Goal: Information Seeking & Learning: Learn about a topic

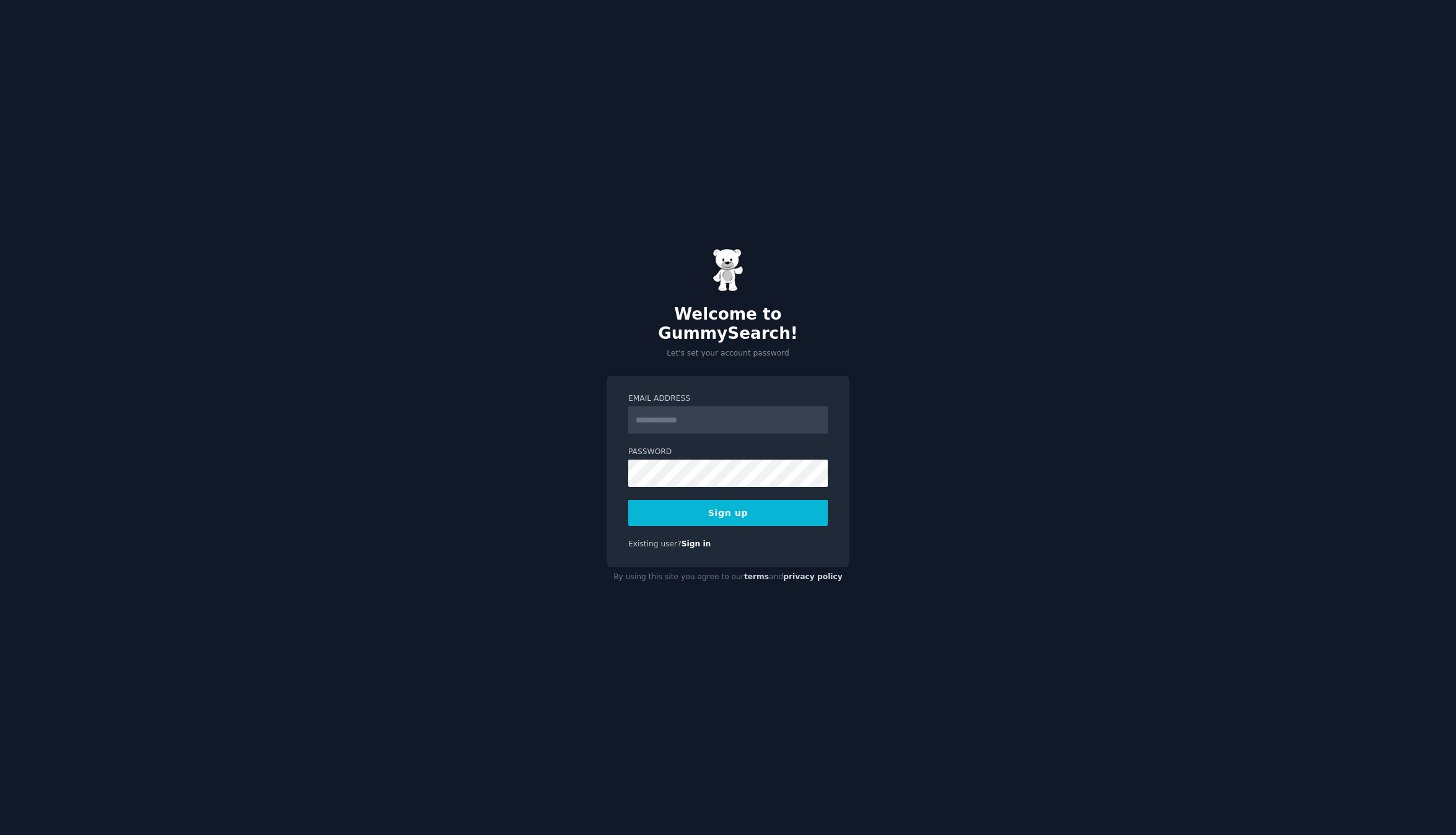
click at [716, 415] on input "Email Address" at bounding box center [728, 420] width 199 height 27
type input "**********"
click at [755, 516] on button "Sign up" at bounding box center [728, 513] width 199 height 26
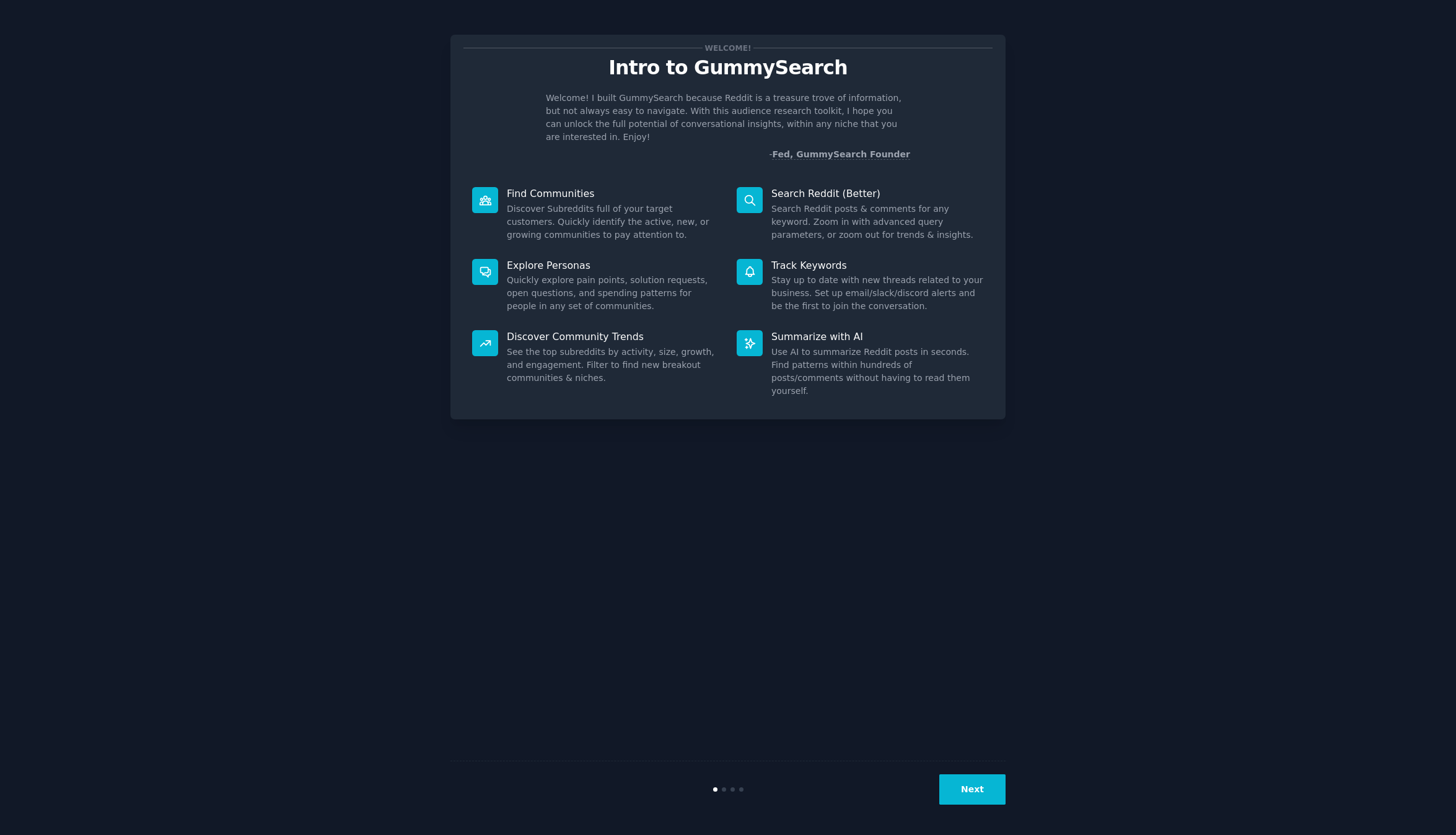
click at [986, 784] on button "Next" at bounding box center [972, 789] width 66 height 30
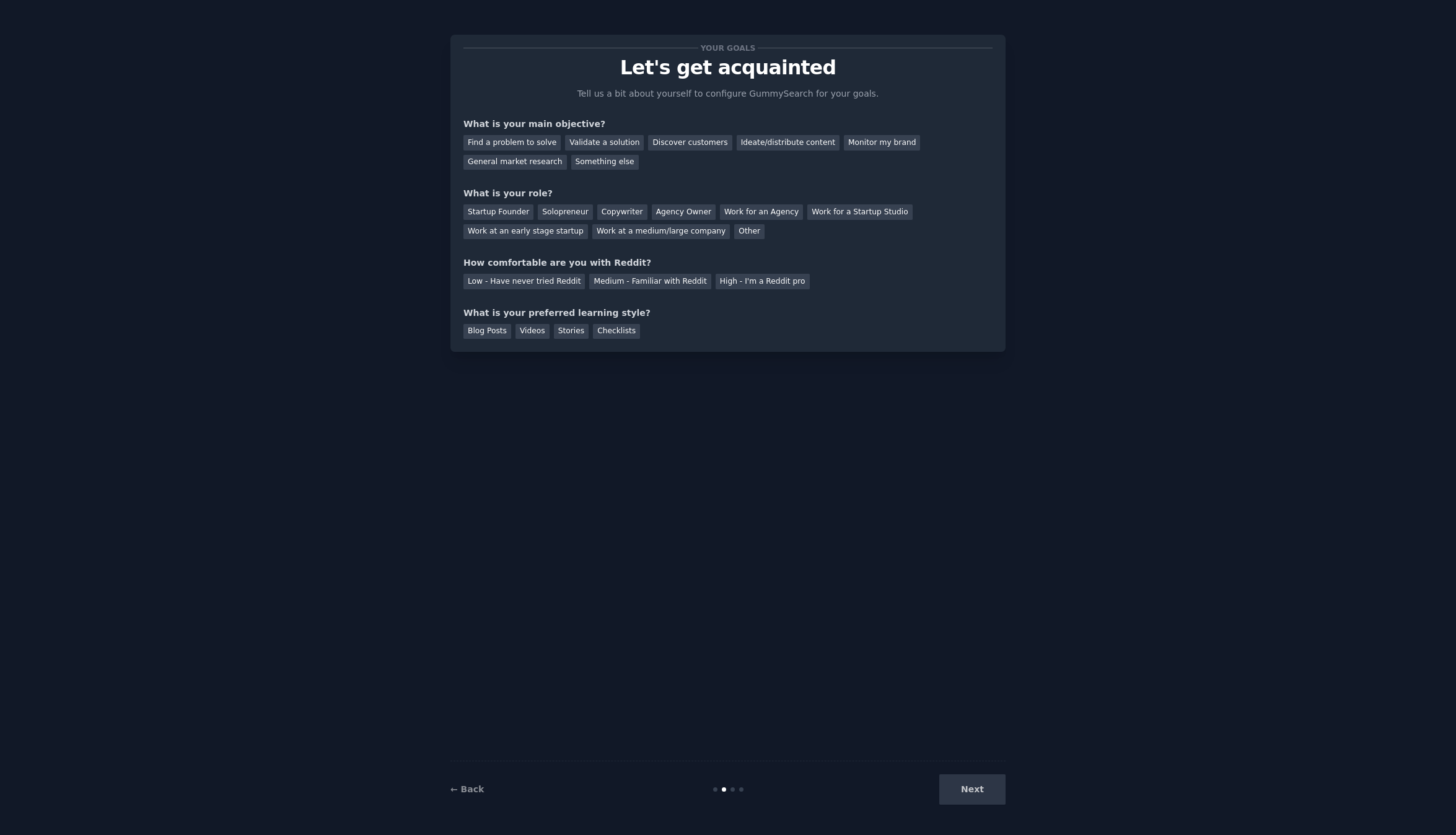
click at [975, 791] on div "Next" at bounding box center [913, 789] width 185 height 30
click at [513, 140] on div "Find a problem to solve" at bounding box center [512, 143] width 97 height 16
click at [606, 146] on div "Validate a solution" at bounding box center [604, 143] width 79 height 16
click at [679, 144] on div "Discover customers" at bounding box center [690, 143] width 84 height 16
click at [538, 149] on div "Find a problem to solve" at bounding box center [512, 143] width 97 height 16
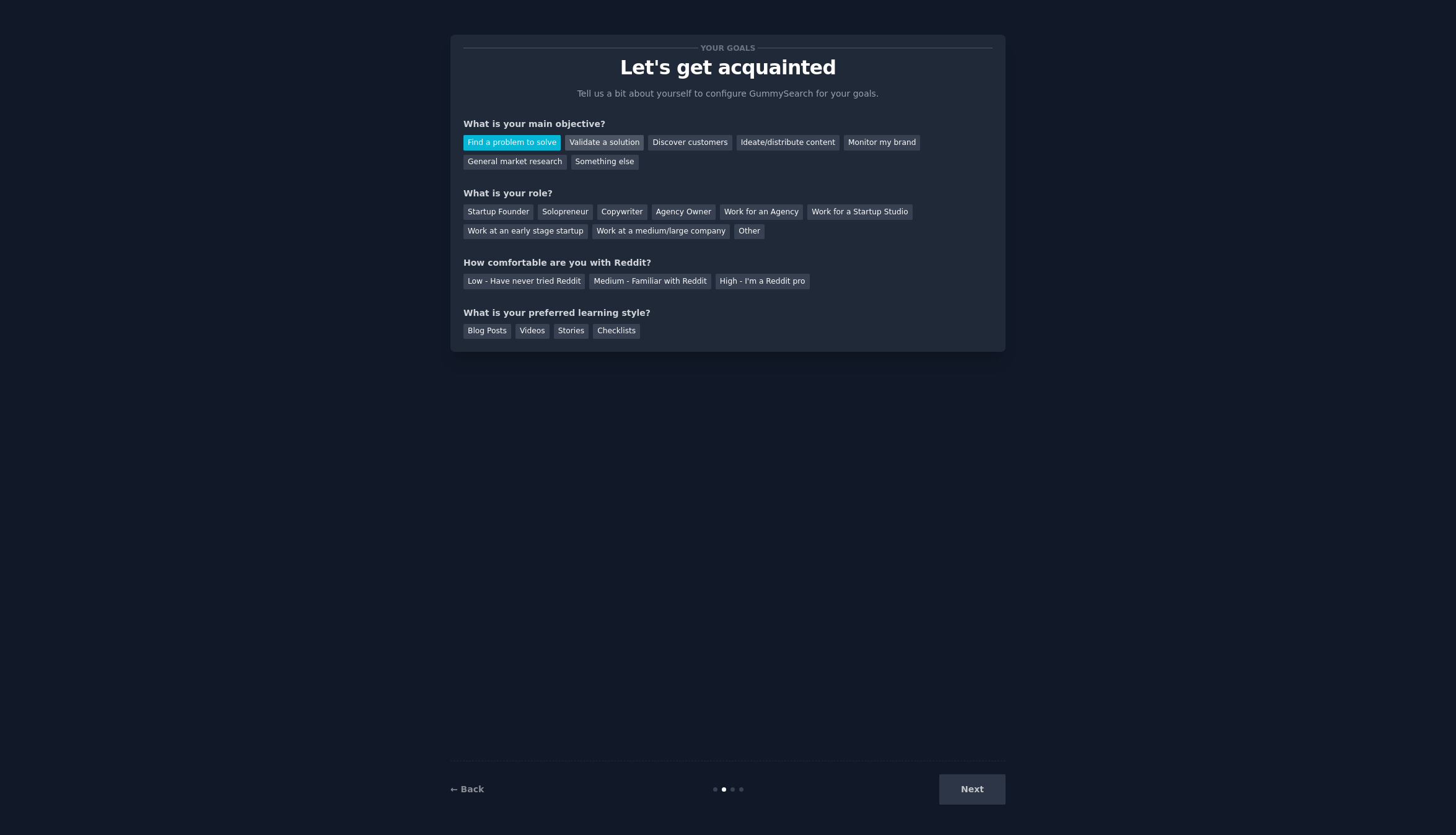
click at [565, 147] on div "Validate a solution" at bounding box center [604, 143] width 79 height 16
click at [523, 143] on div "Find a problem to solve" at bounding box center [512, 143] width 97 height 16
click at [734, 224] on div "Other" at bounding box center [749, 232] width 30 height 16
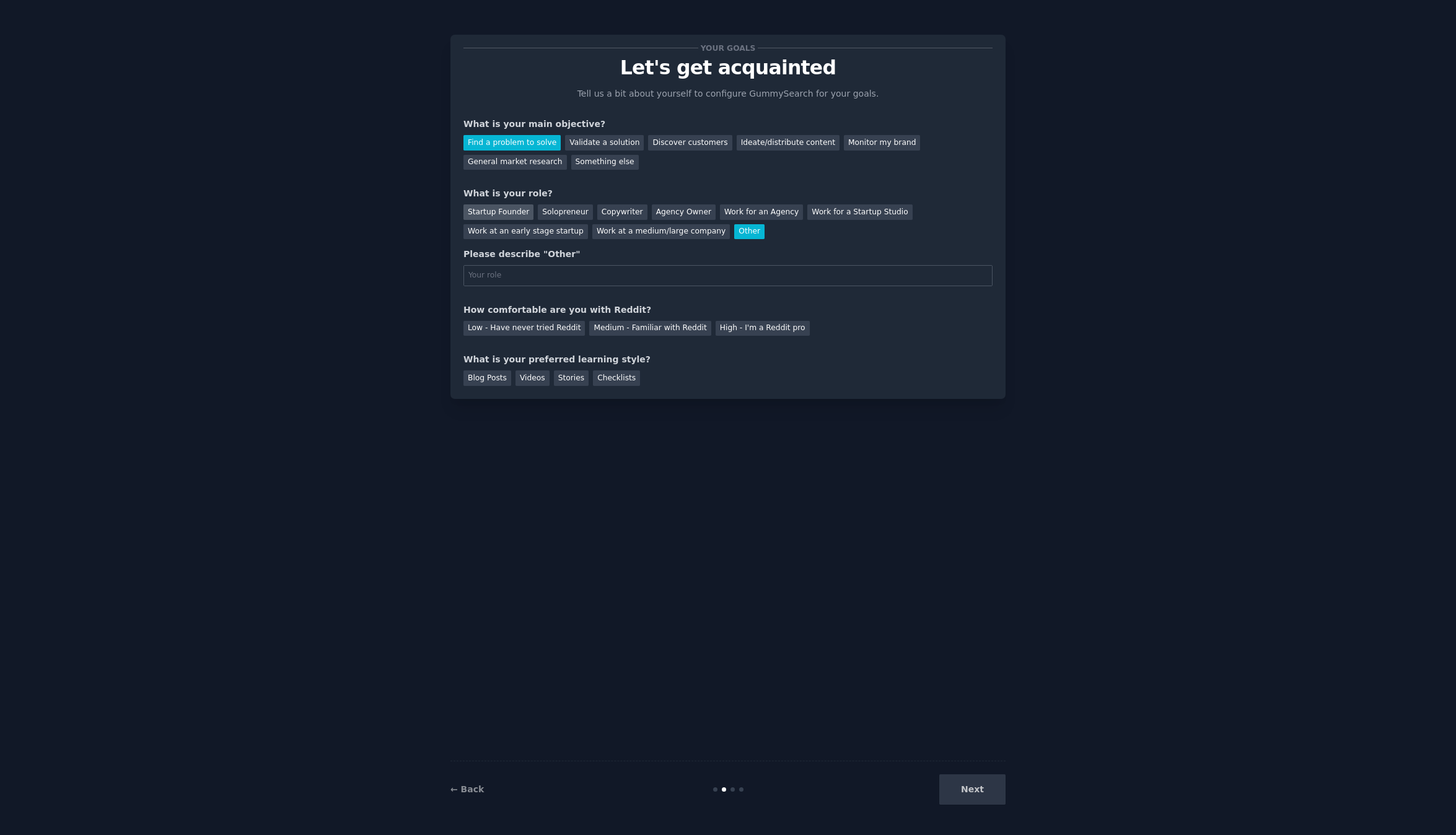
click at [496, 209] on div "Startup Founder" at bounding box center [499, 212] width 70 height 16
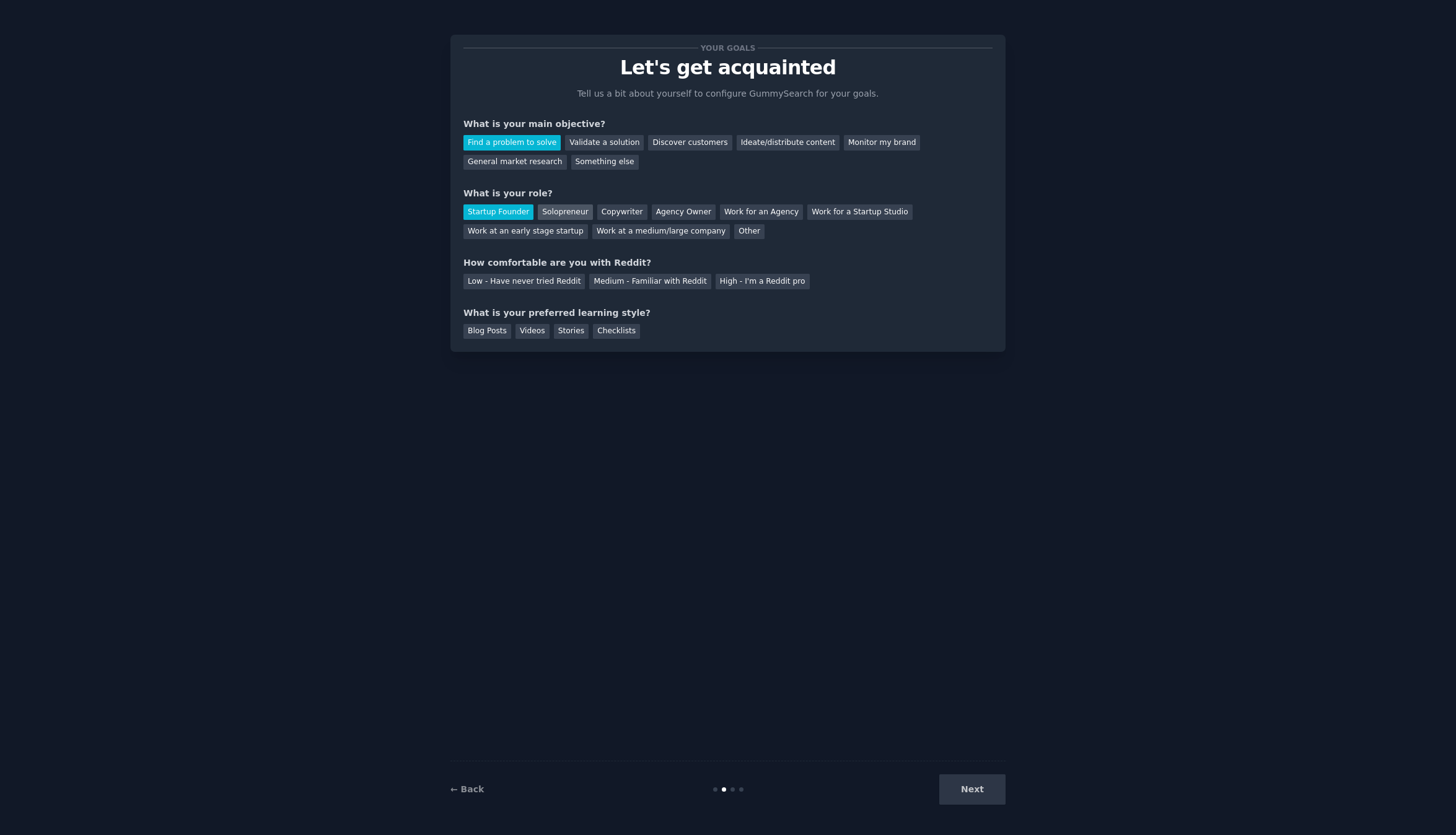
click at [550, 215] on div "Solopreneur" at bounding box center [565, 212] width 54 height 16
click at [661, 280] on div "Medium - Familiar with Reddit" at bounding box center [650, 282] width 121 height 16
click at [528, 326] on div "Videos" at bounding box center [533, 331] width 34 height 16
click at [595, 327] on div "Checklists" at bounding box center [616, 331] width 47 height 16
click at [977, 801] on button "Next" at bounding box center [972, 789] width 66 height 30
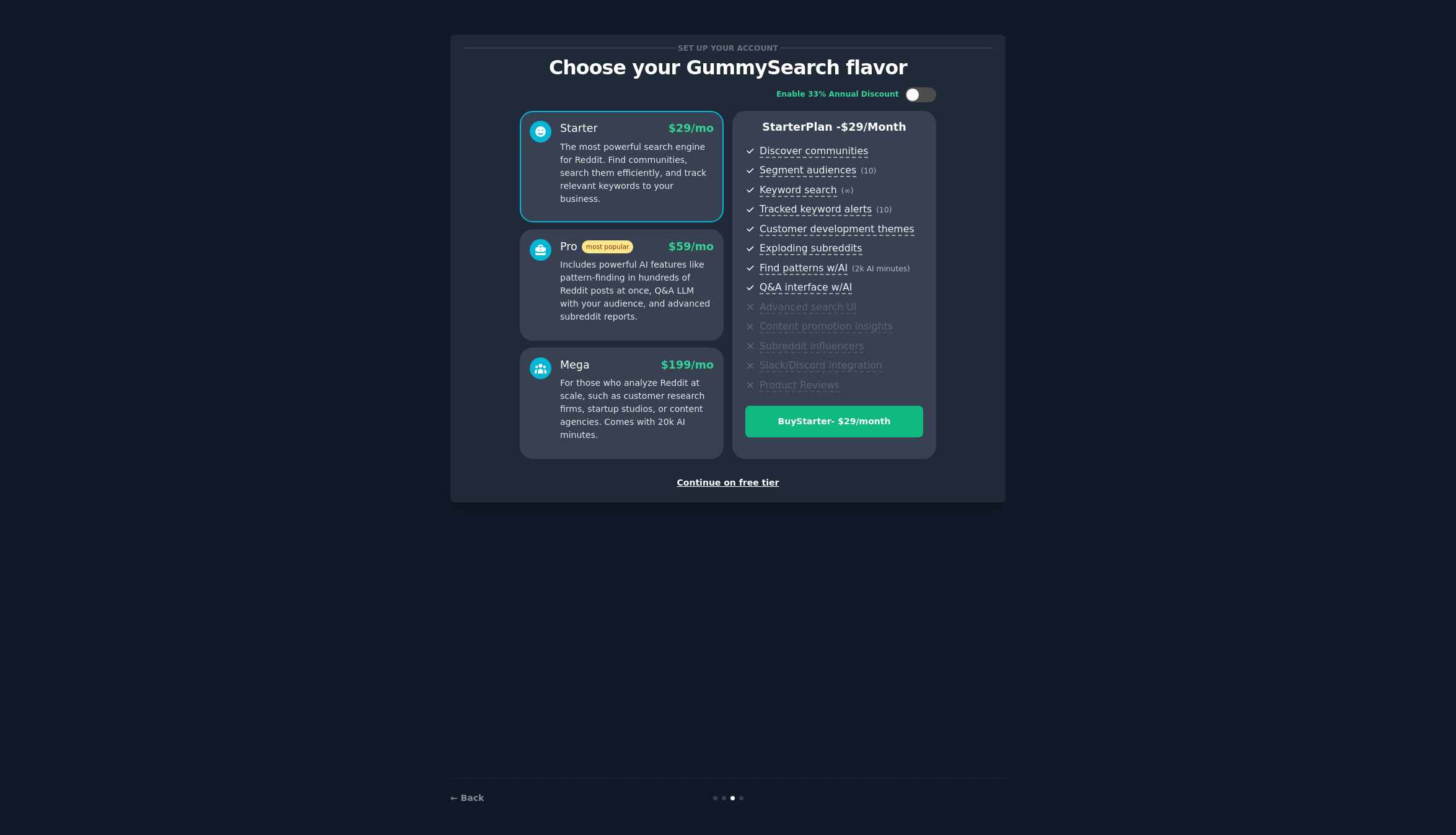
click at [747, 480] on div "Continue on free tier" at bounding box center [728, 483] width 529 height 13
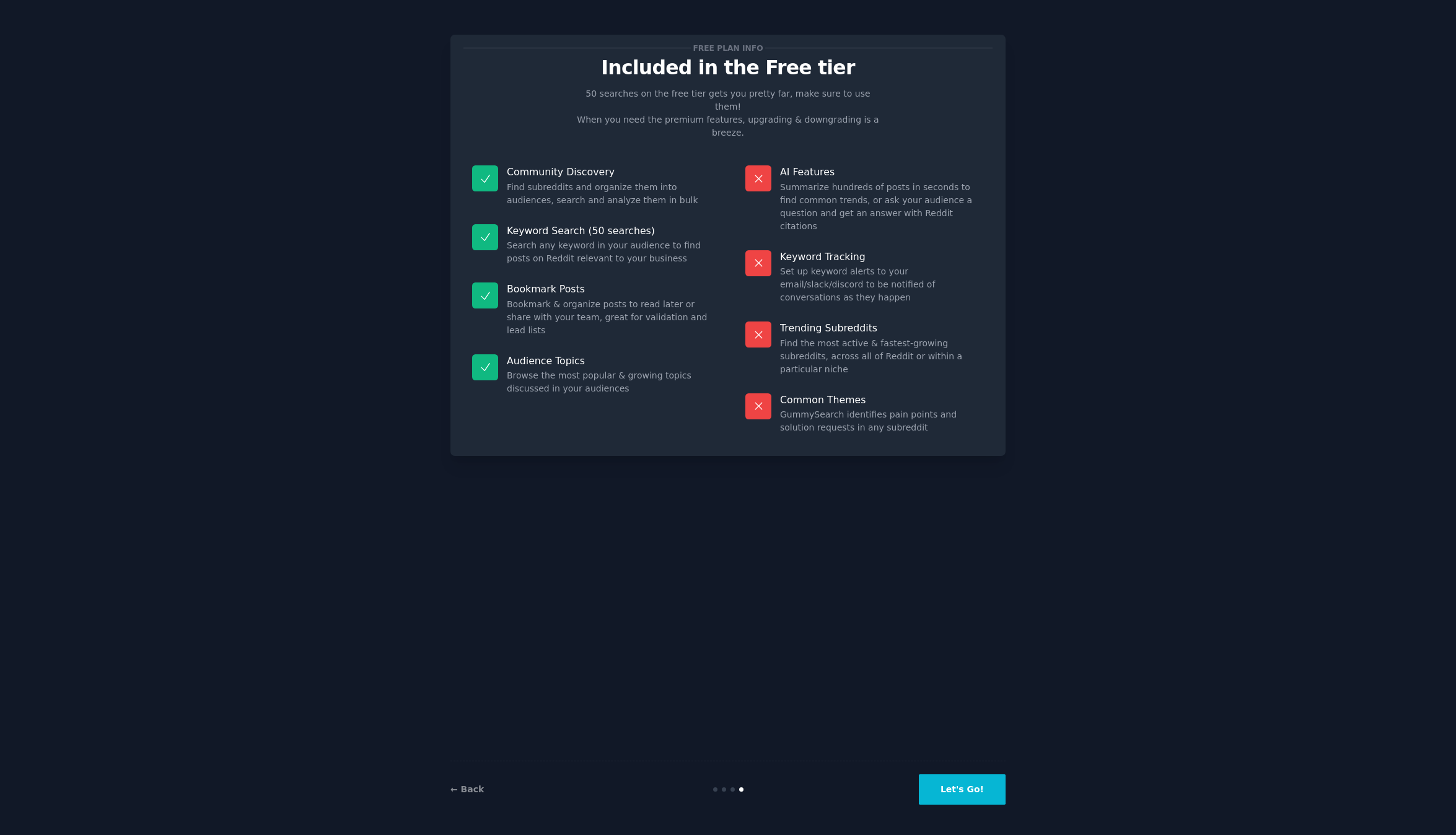
click at [982, 789] on button "Let's Go!" at bounding box center [962, 789] width 87 height 30
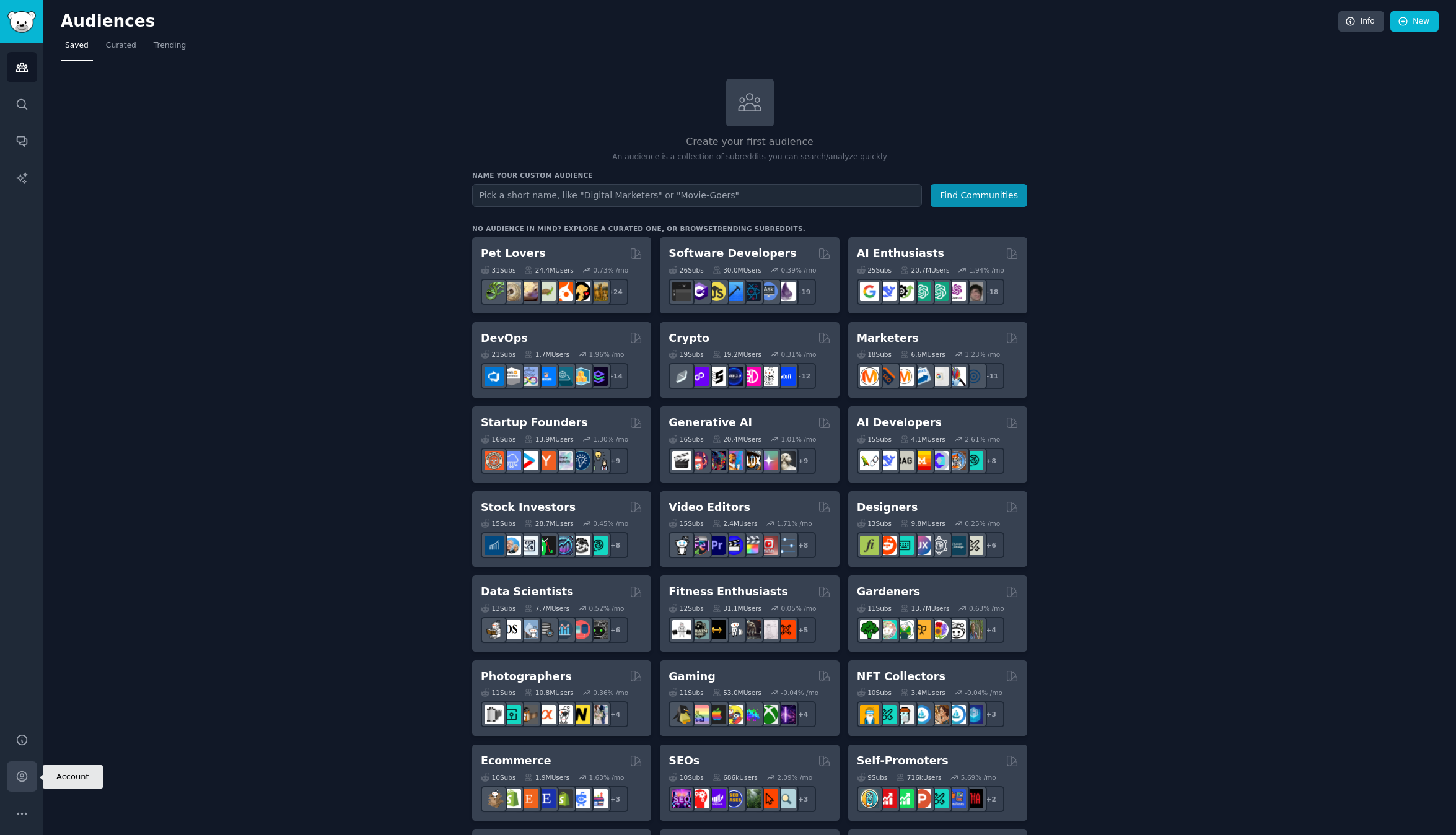
click at [21, 778] on icon "Sidebar" at bounding box center [22, 776] width 13 height 13
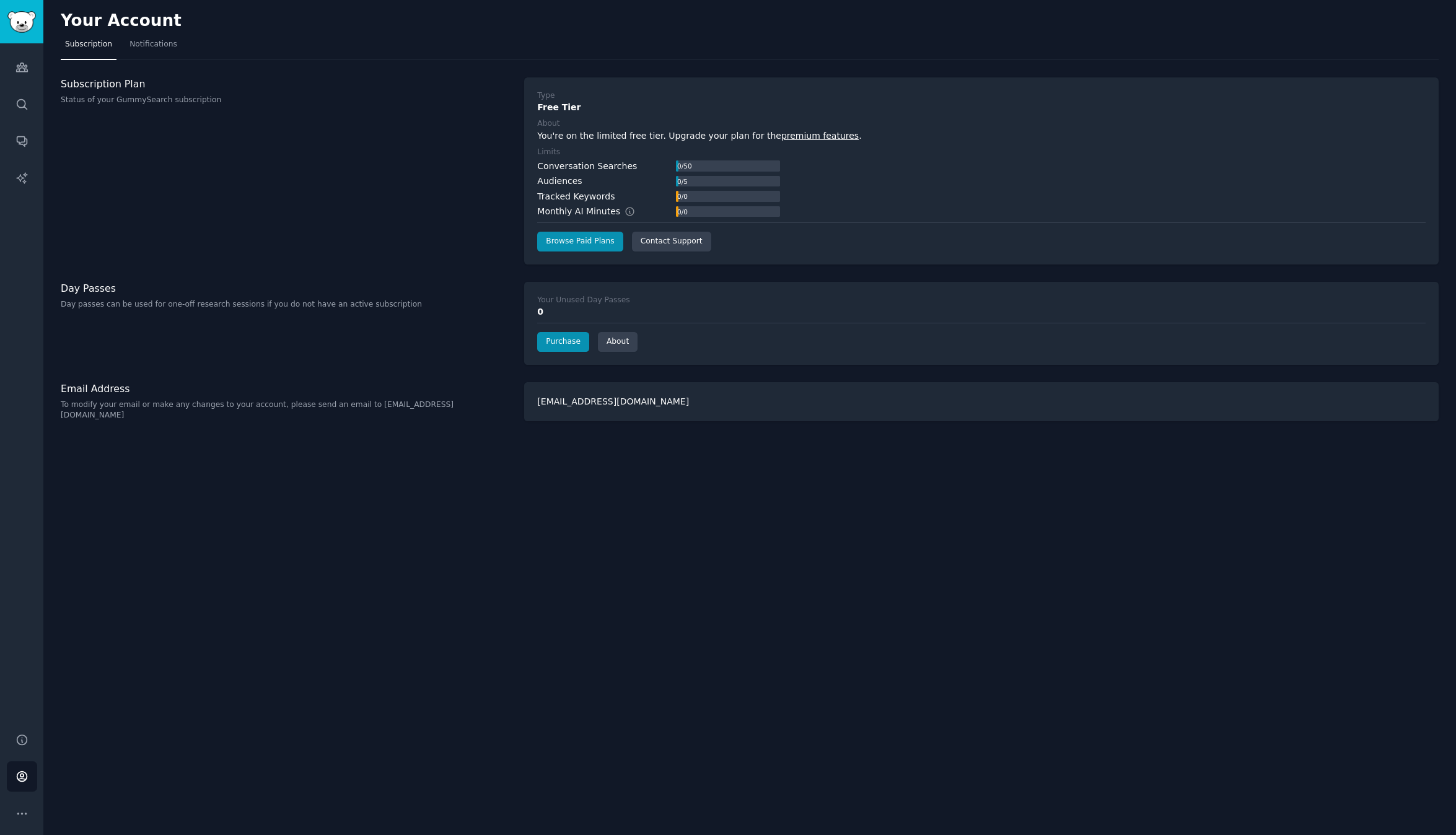
click at [598, 198] on div "Tracked Keywords" at bounding box center [576, 197] width 77 height 13
drag, startPoint x: 598, startPoint y: 198, endPoint x: 562, endPoint y: 192, distance: 36.5
click at [562, 192] on div "Tracked Keywords" at bounding box center [576, 197] width 77 height 13
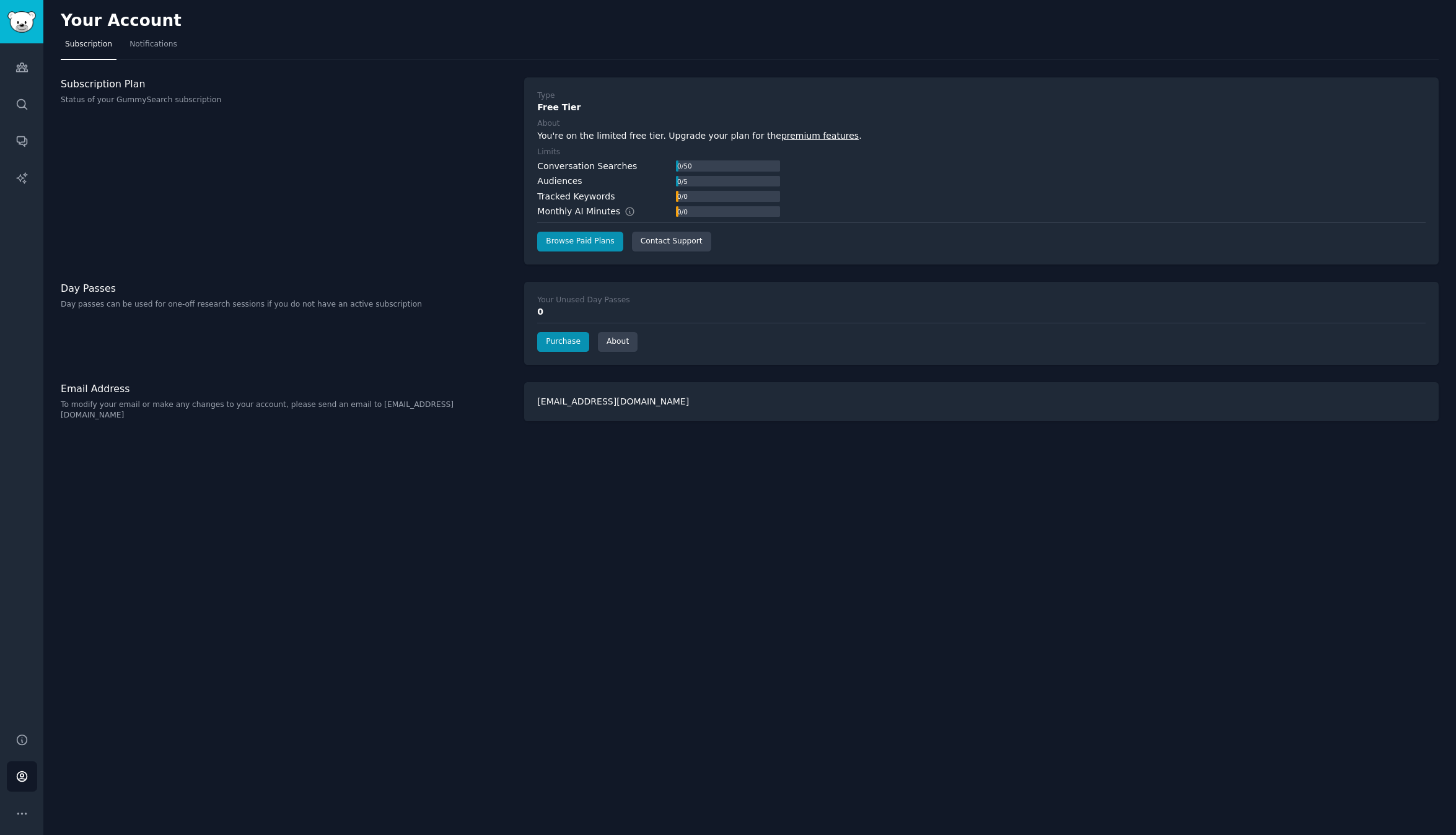
click at [557, 181] on div "Audiences" at bounding box center [560, 181] width 45 height 13
click at [557, 181] on div "Audiences" at bounding box center [560, 181] width 45 height 13
drag, startPoint x: 557, startPoint y: 181, endPoint x: 555, endPoint y: 173, distance: 8.2
click at [555, 173] on div "Conversation Searches 0 / 50 Audiences 0 / 5 Tracked Keywords 0 / 0 Monthly AI …" at bounding box center [659, 189] width 243 height 59
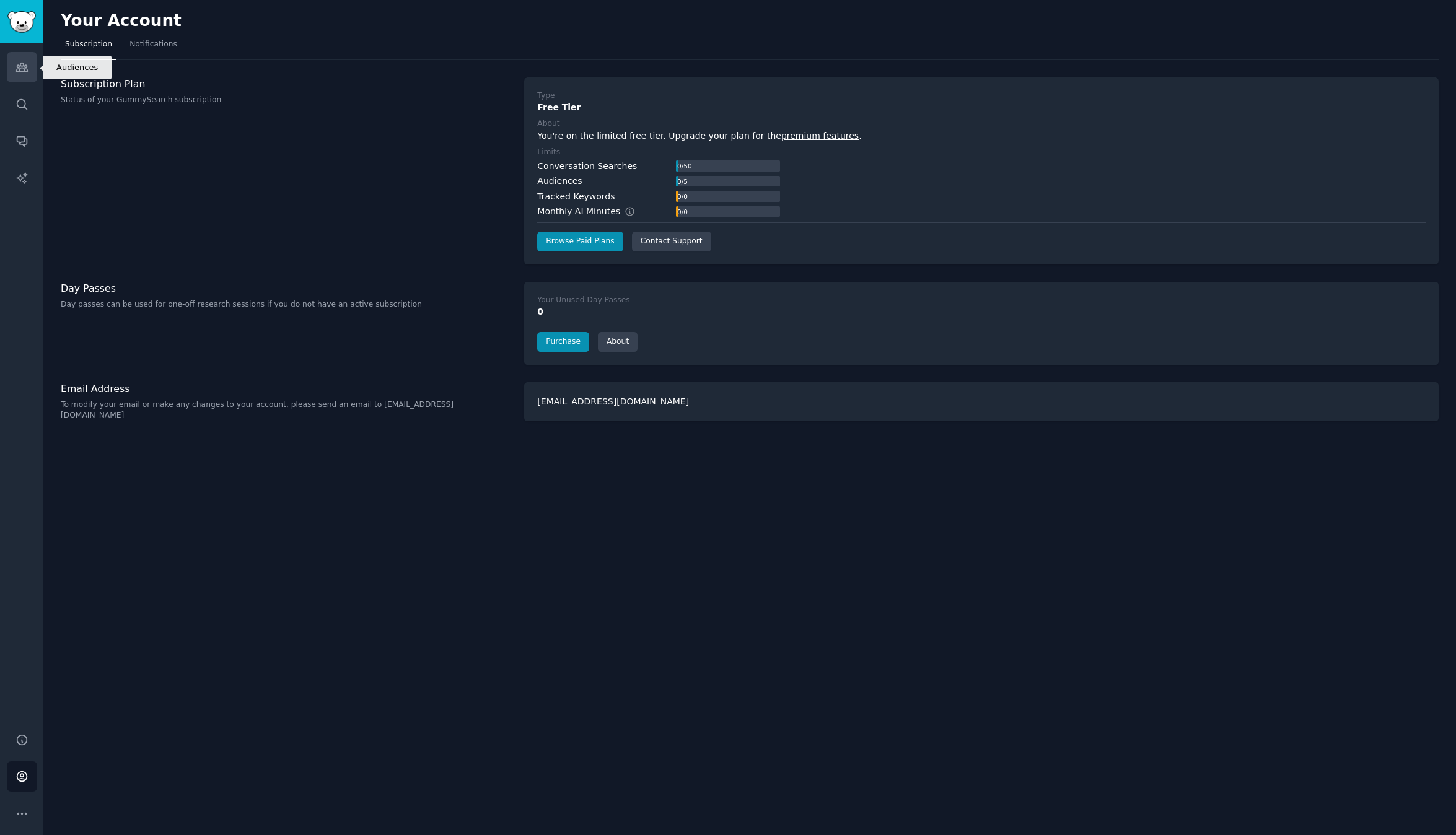
click at [36, 77] on link "Audiences" at bounding box center [22, 67] width 30 height 30
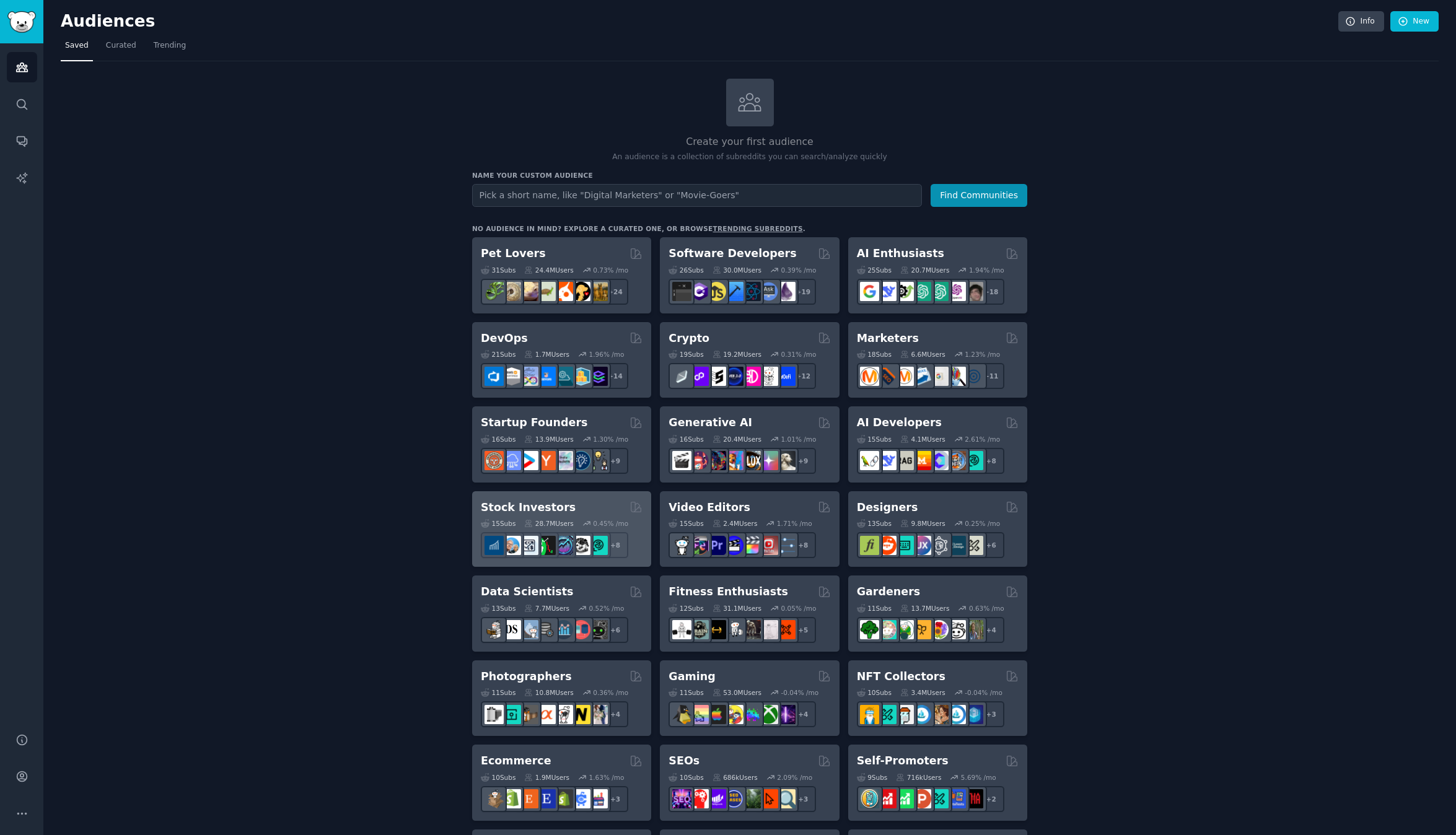
click at [572, 509] on div "Stock Investors" at bounding box center [562, 507] width 162 height 16
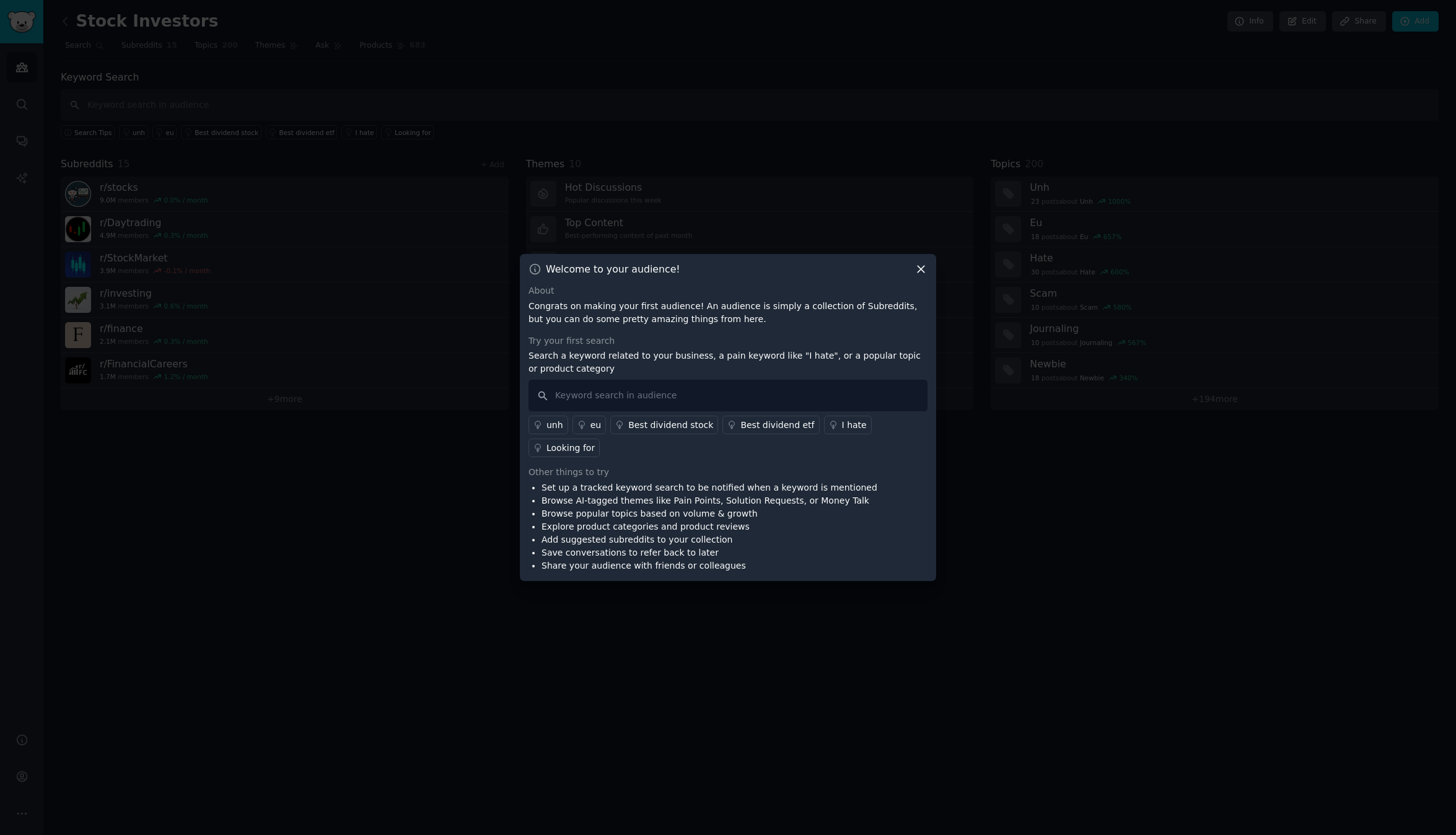
click at [606, 325] on p "Congrats on making your first audience! An audience is simply a collection of S…" at bounding box center [728, 313] width 399 height 26
click at [606, 325] on p "Congrats on making your first audience! An audience is simply a collection of S…" at bounding box center [728, 313] width 399 height 26
drag, startPoint x: 606, startPoint y: 325, endPoint x: 606, endPoint y: 365, distance: 40.0
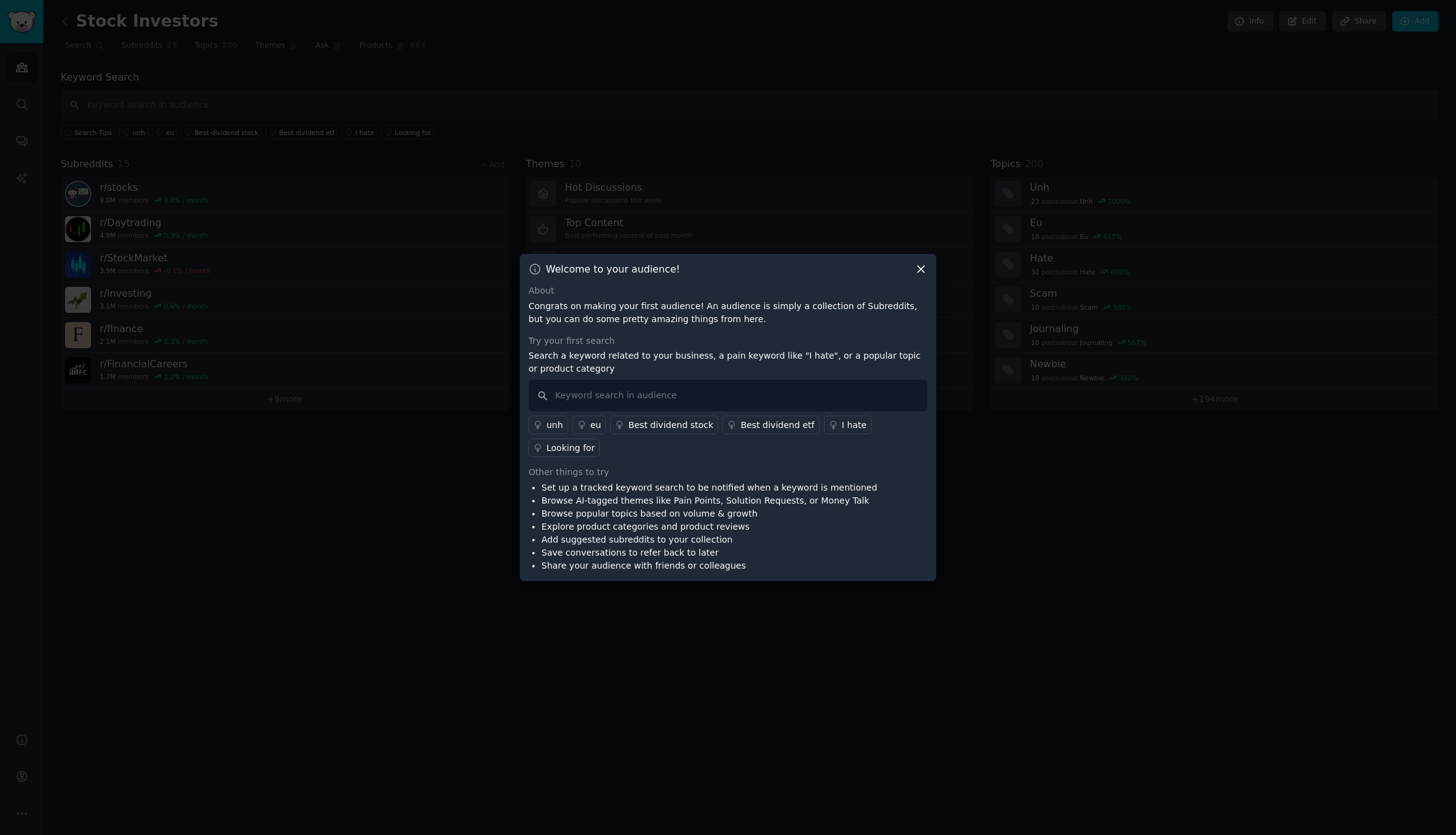
click at [606, 365] on p "Search a keyword related to your business, a pain keyword like "I hate", or a p…" at bounding box center [728, 362] width 399 height 26
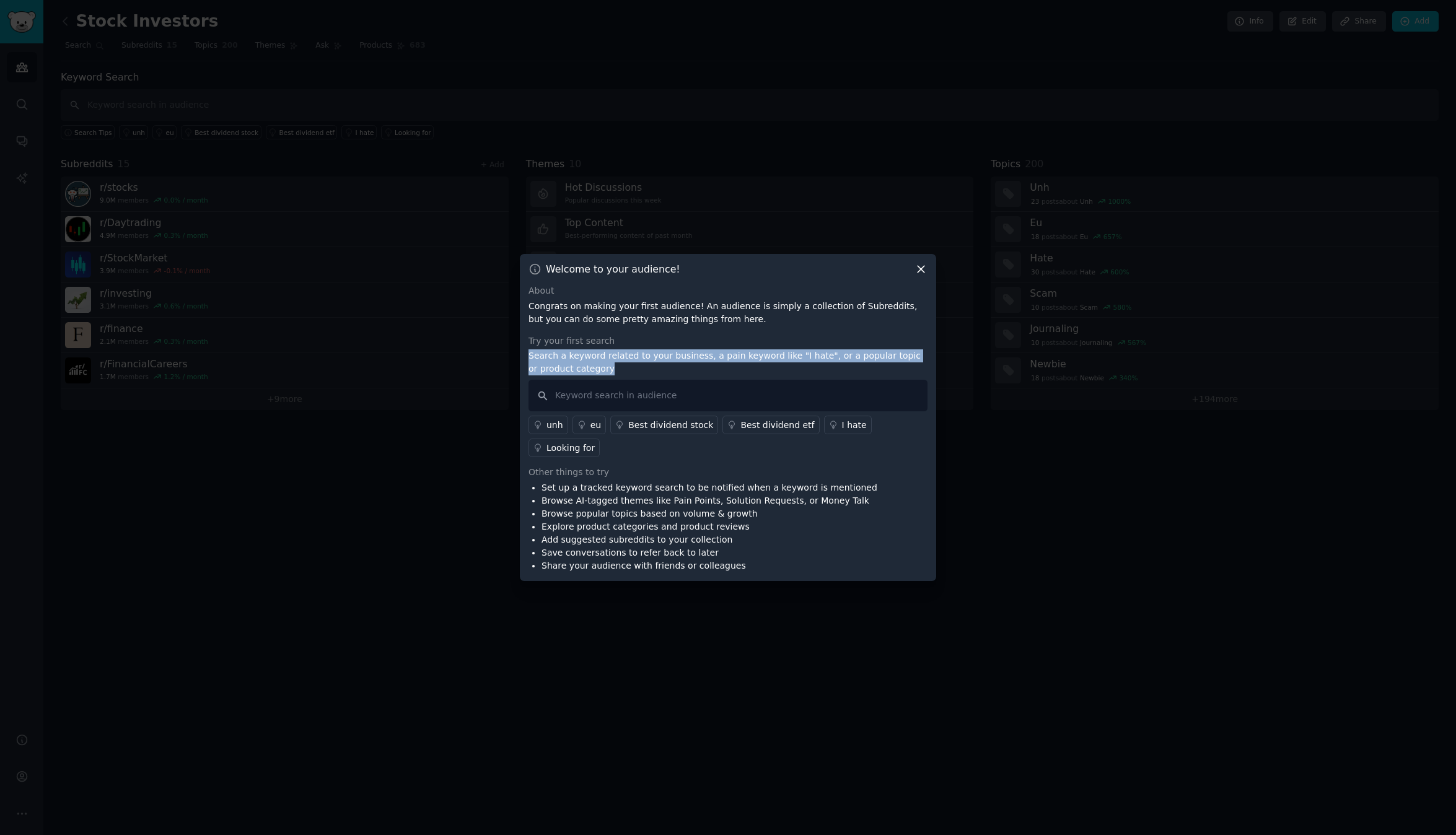
click at [606, 365] on p "Search a keyword related to your business, a pain keyword like "I hate", or a p…" at bounding box center [728, 362] width 399 height 26
click at [925, 276] on icon at bounding box center [922, 270] width 13 height 13
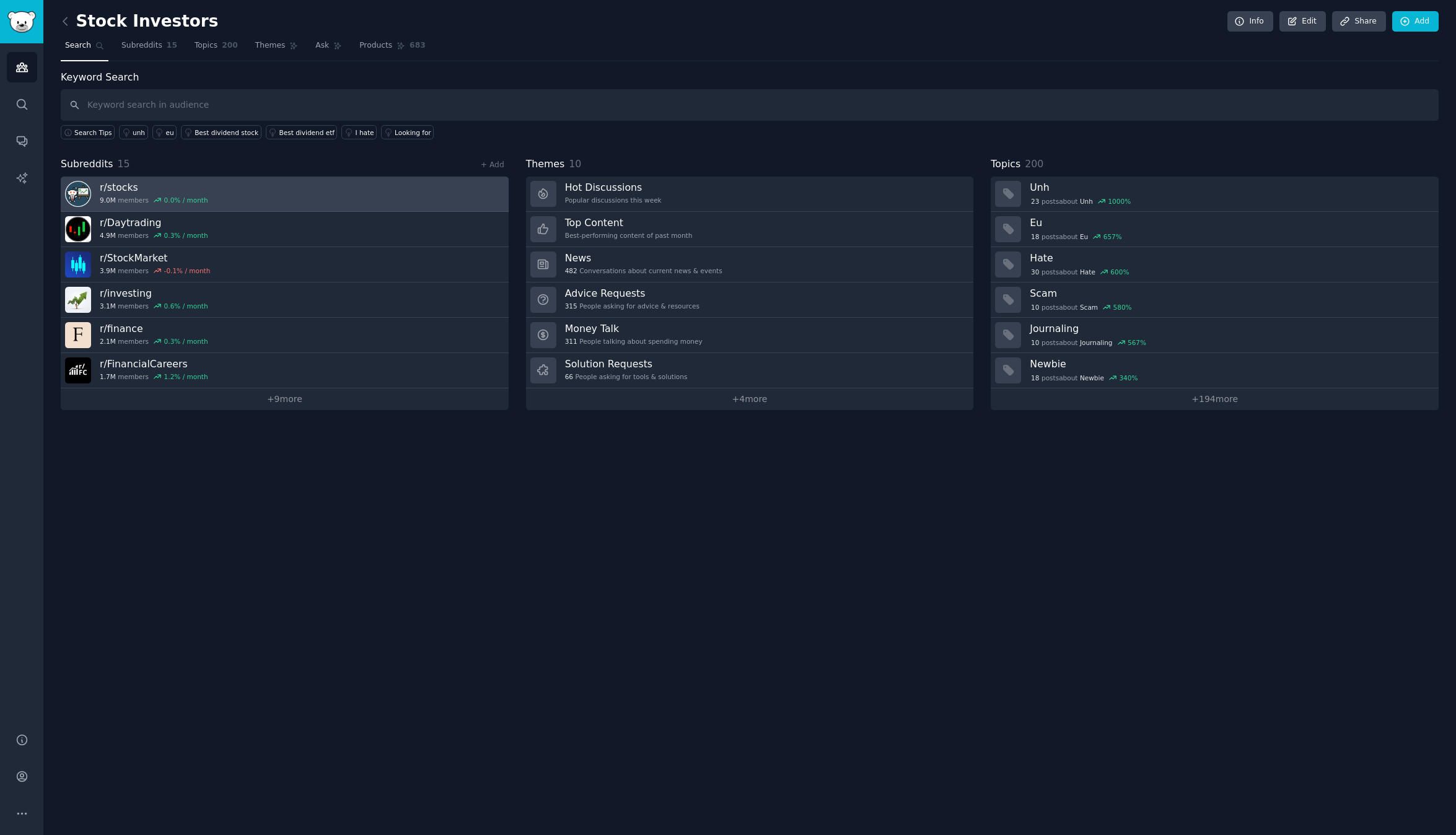
click at [227, 208] on link "r/ stocks 9.0M members 0.0 % / month" at bounding box center [285, 195] width 448 height 36
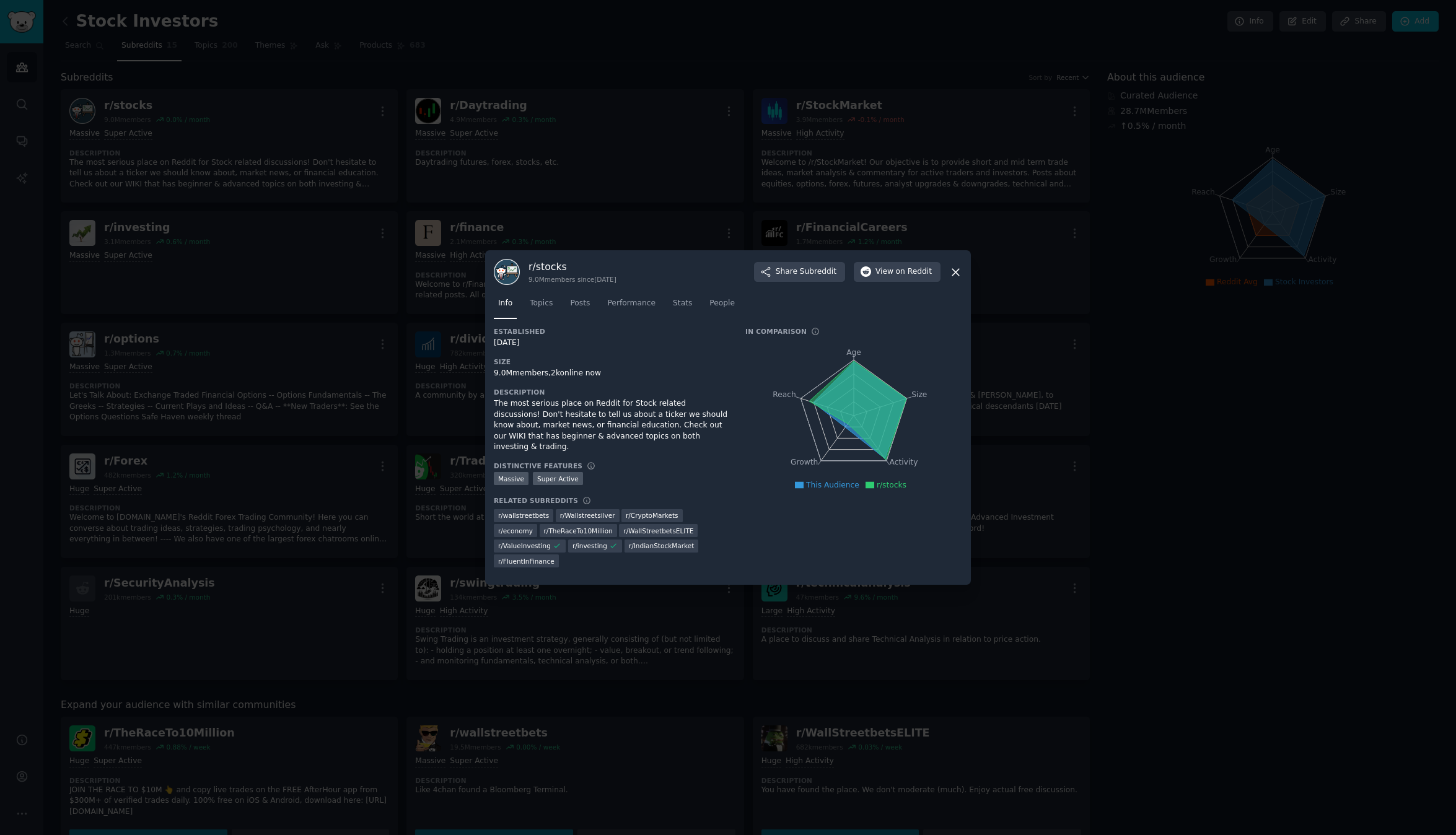
click at [962, 270] on icon at bounding box center [956, 273] width 13 height 13
